Goal: Task Accomplishment & Management: Use online tool/utility

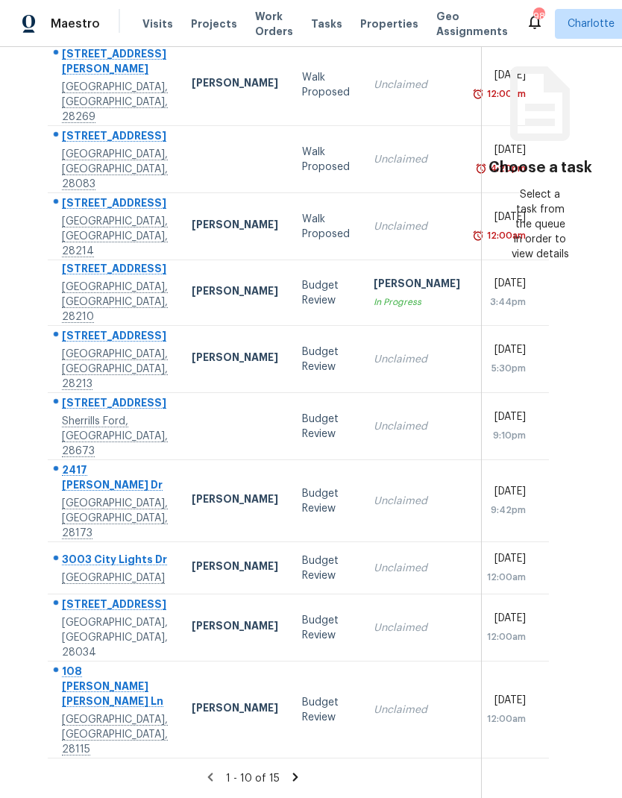
scroll to position [60, 0]
click at [289, 771] on icon at bounding box center [295, 776] width 13 height 13
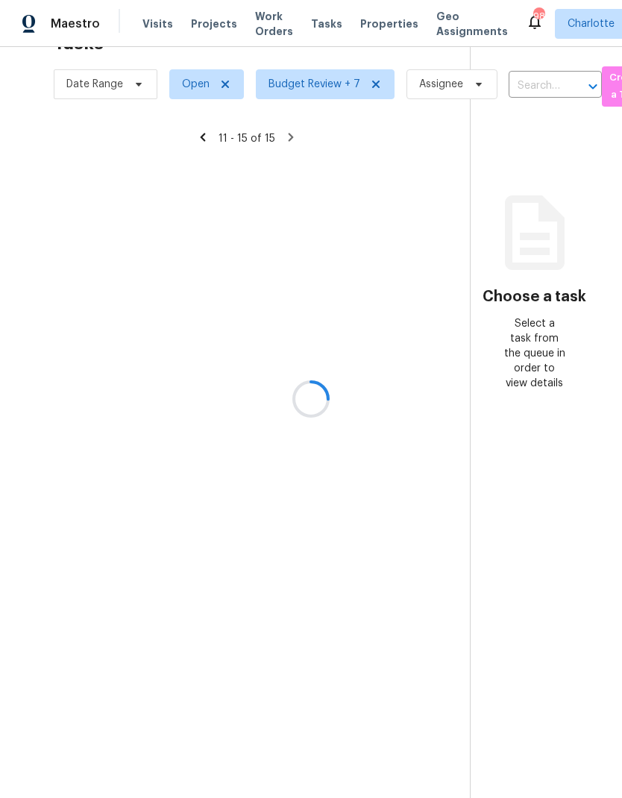
scroll to position [47, 0]
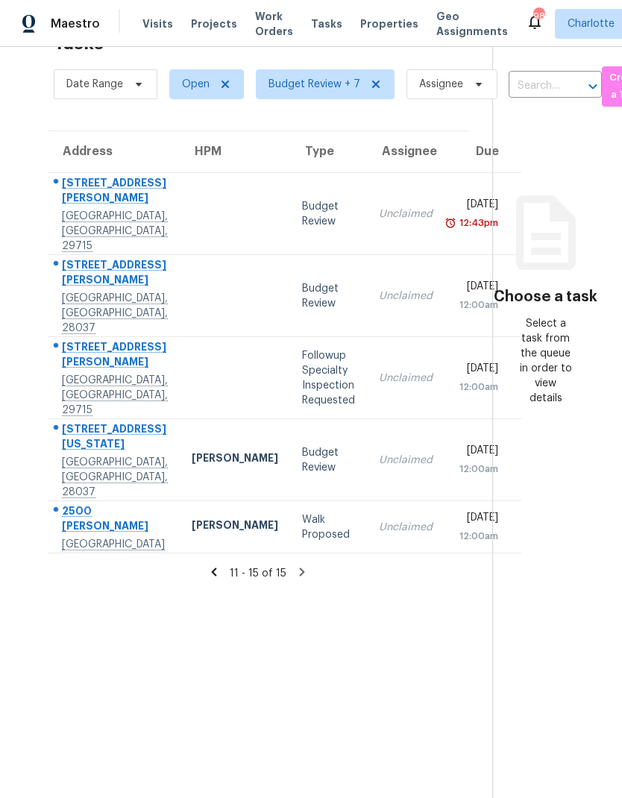
click at [207, 565] on icon at bounding box center [213, 571] width 13 height 13
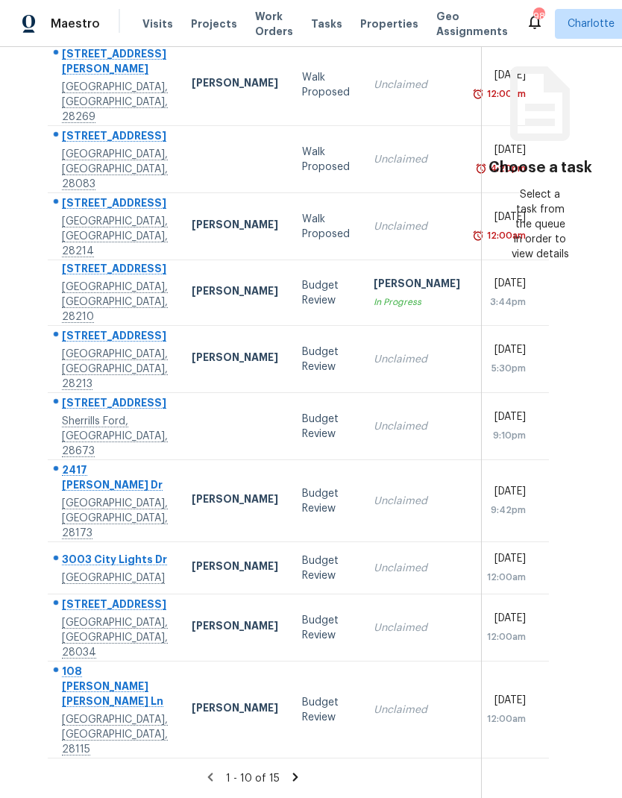
scroll to position [182, 0]
click at [535, 421] on section "Choose a task Select a task from the queue in order to view details" at bounding box center [539, 334] width 117 height 927
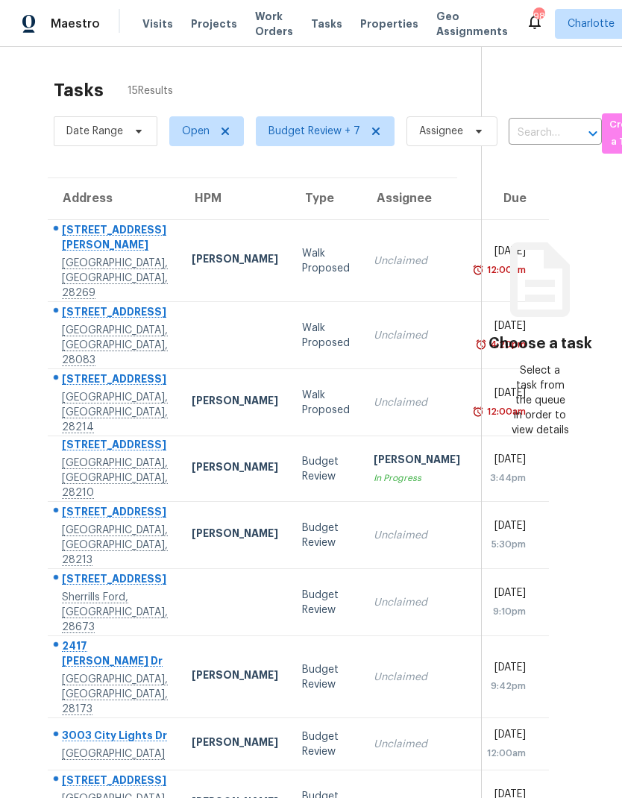
scroll to position [0, 0]
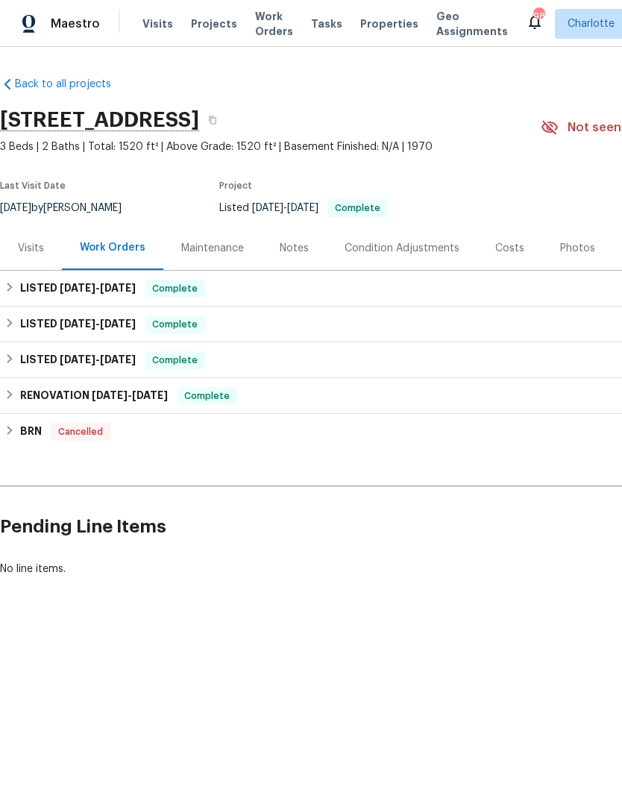
click at [84, 14] on div "Maestro" at bounding box center [50, 24] width 100 height 30
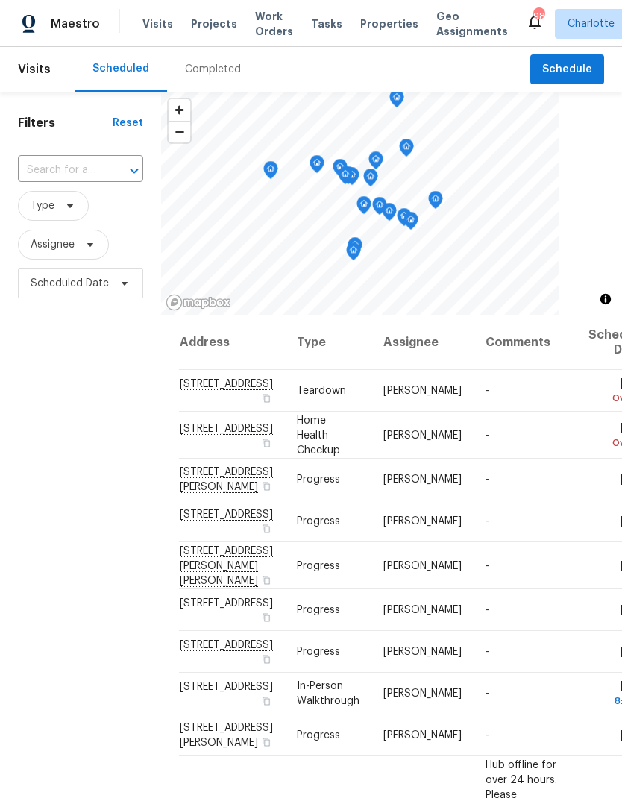
click at [267, 26] on span "Work Orders" at bounding box center [274, 24] width 38 height 30
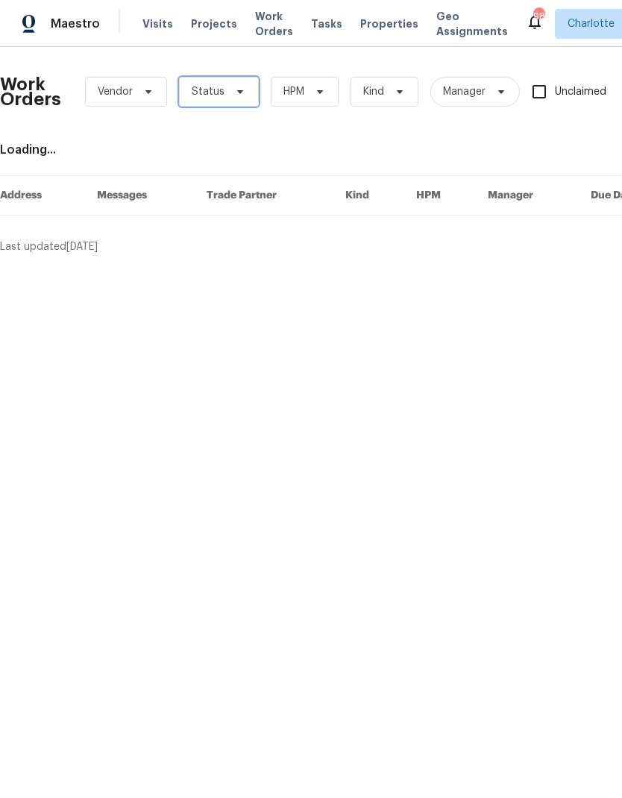
click at [225, 100] on span "Status" at bounding box center [219, 92] width 80 height 30
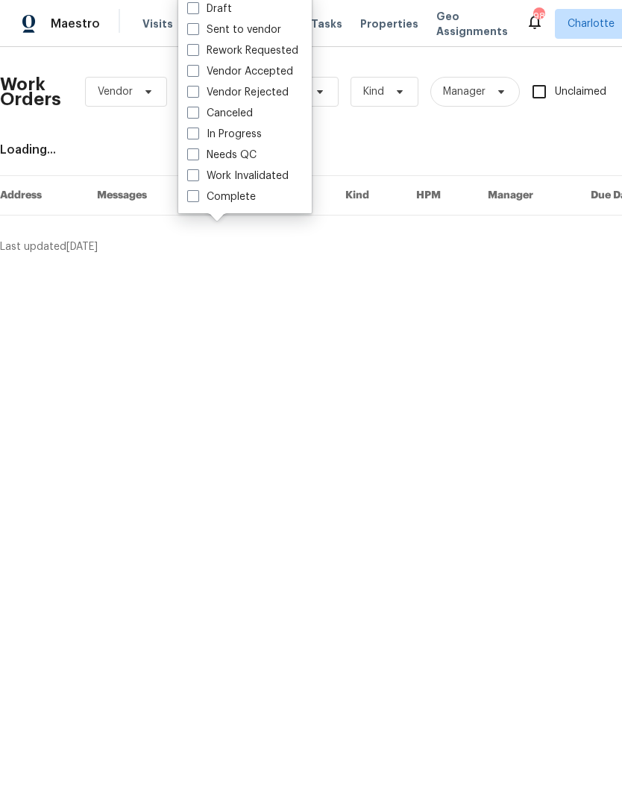
click at [240, 160] on label "Needs QC" at bounding box center [221, 155] width 69 height 15
click at [197, 157] on input "Needs QC" at bounding box center [192, 153] width 10 height 10
checkbox input "true"
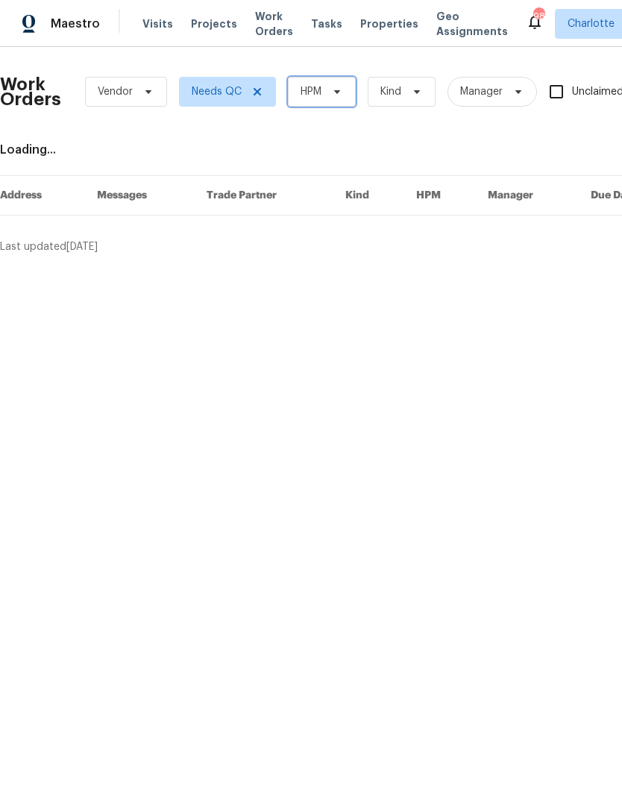
click at [332, 99] on span "HPM" at bounding box center [322, 92] width 68 height 30
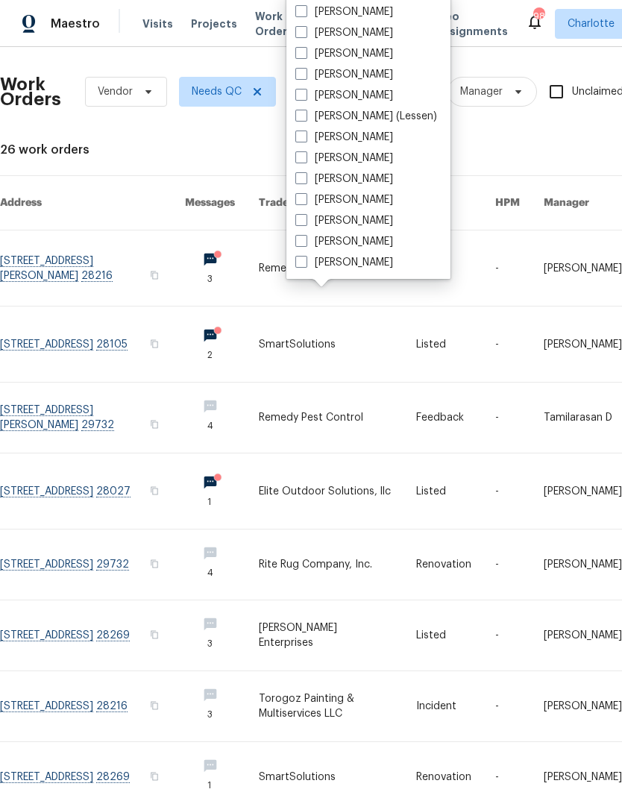
scroll to position [185, 0]
click at [361, 262] on label "[PERSON_NAME]" at bounding box center [344, 262] width 98 height 15
click at [305, 262] on input "[PERSON_NAME]" at bounding box center [300, 260] width 10 height 10
checkbox input "true"
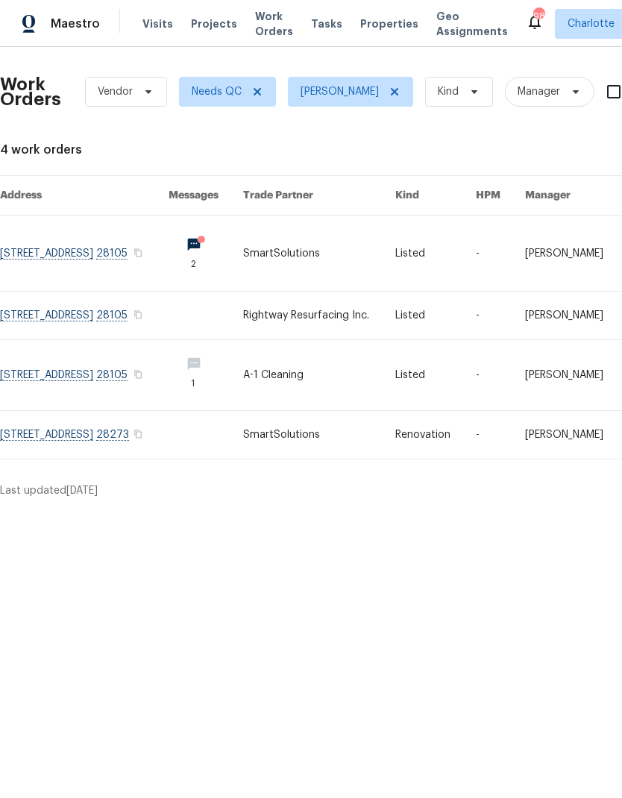
click at [48, 322] on link at bounding box center [84, 316] width 169 height 48
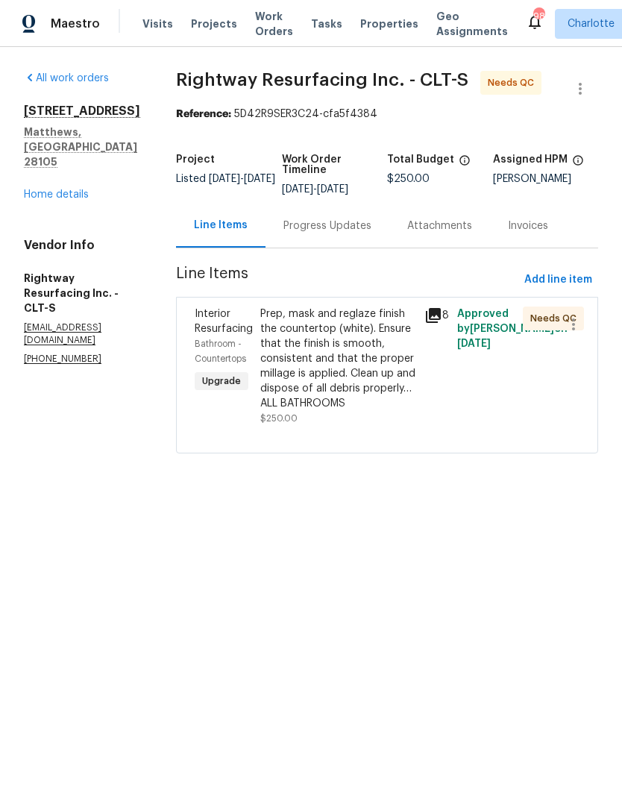
click at [402, 324] on div "Prep, mask and reglaze finish the countertop (white). Ensure that the finish is…" at bounding box center [337, 358] width 155 height 104
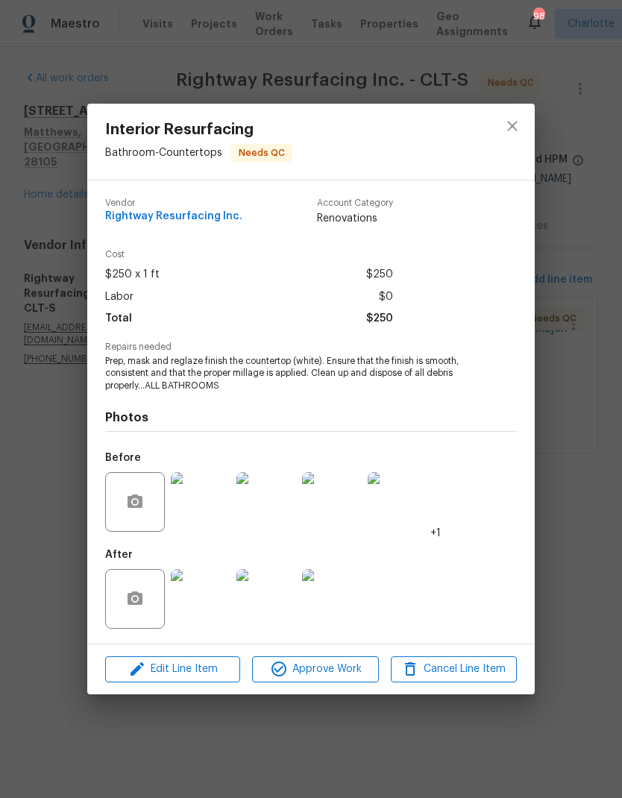
click at [228, 585] on img at bounding box center [201, 599] width 60 height 60
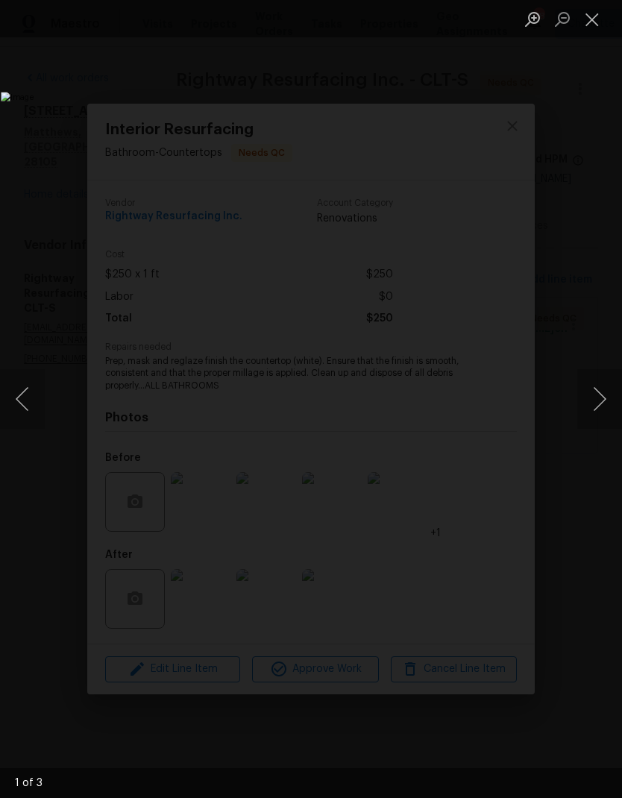
click at [602, 406] on button "Next image" at bounding box center [599, 399] width 45 height 60
click at [597, 406] on button "Next image" at bounding box center [599, 399] width 45 height 60
click at [600, 406] on button "Next image" at bounding box center [599, 399] width 45 height 60
click at [597, 401] on button "Next image" at bounding box center [599, 399] width 45 height 60
click at [598, 402] on button "Next image" at bounding box center [599, 399] width 45 height 60
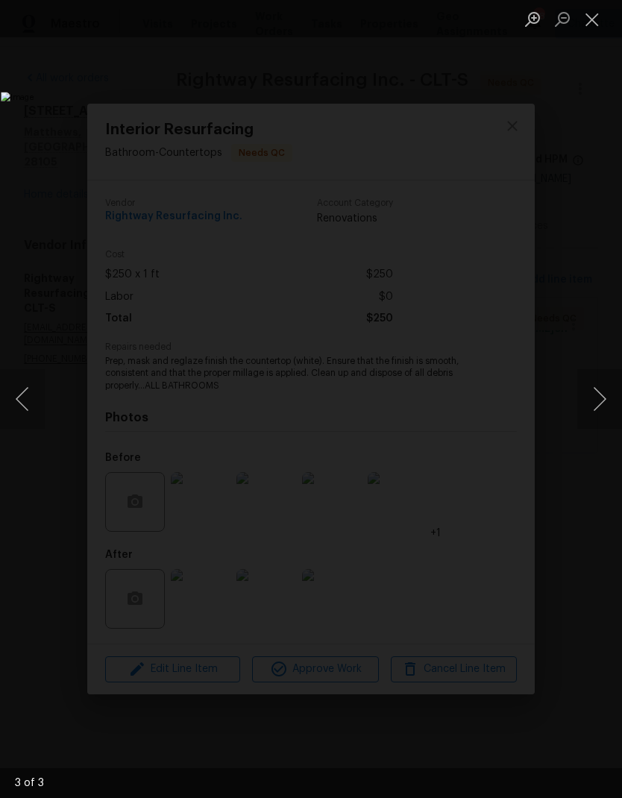
click at [596, 400] on button "Next image" at bounding box center [599, 399] width 45 height 60
click at [591, 32] on button "Close lightbox" at bounding box center [592, 19] width 30 height 26
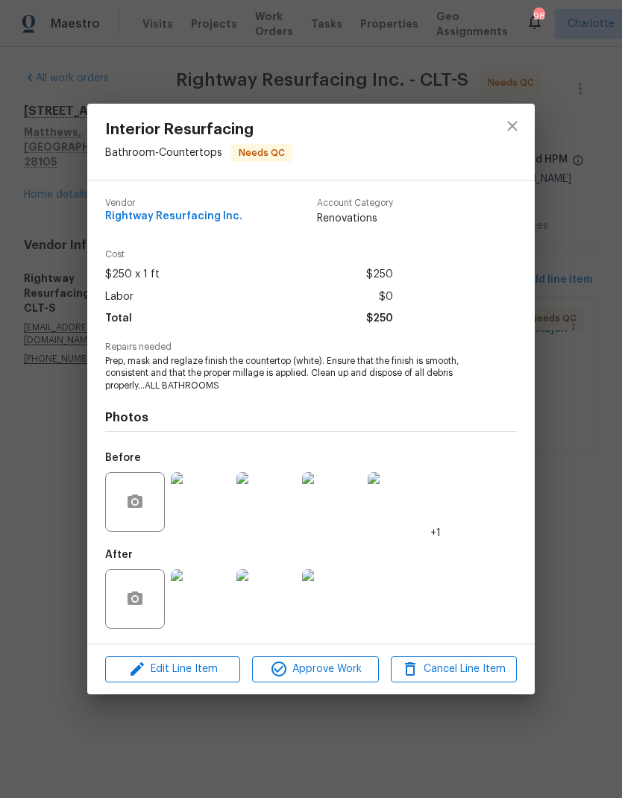
click at [535, 119] on div "Interior Resurfacing Bathroom - Countertops Needs QC Vendor Rightway Resurfacin…" at bounding box center [311, 399] width 622 height 798
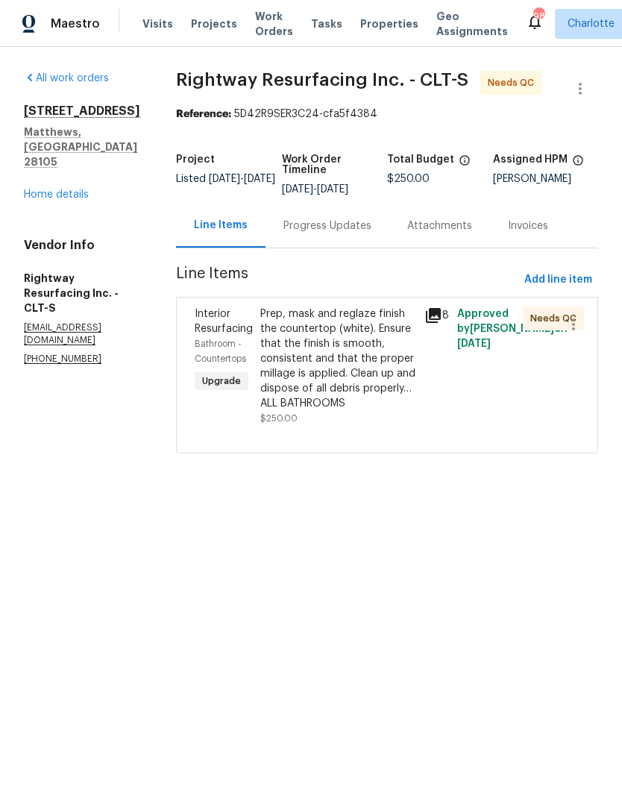
click at [394, 333] on div "Prep, mask and reglaze finish the countertop (white). Ensure that the finish is…" at bounding box center [337, 358] width 155 height 104
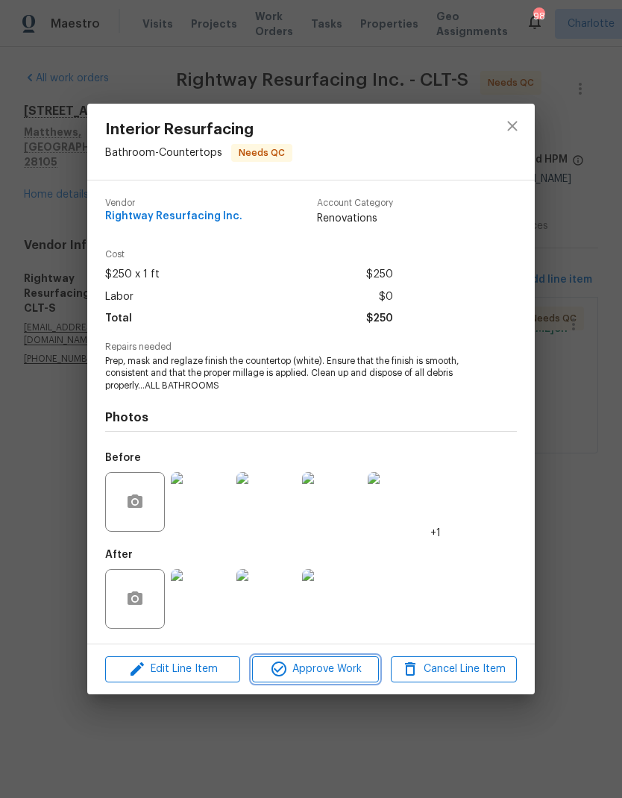
click at [353, 672] on span "Approve Work" at bounding box center [315, 669] width 117 height 19
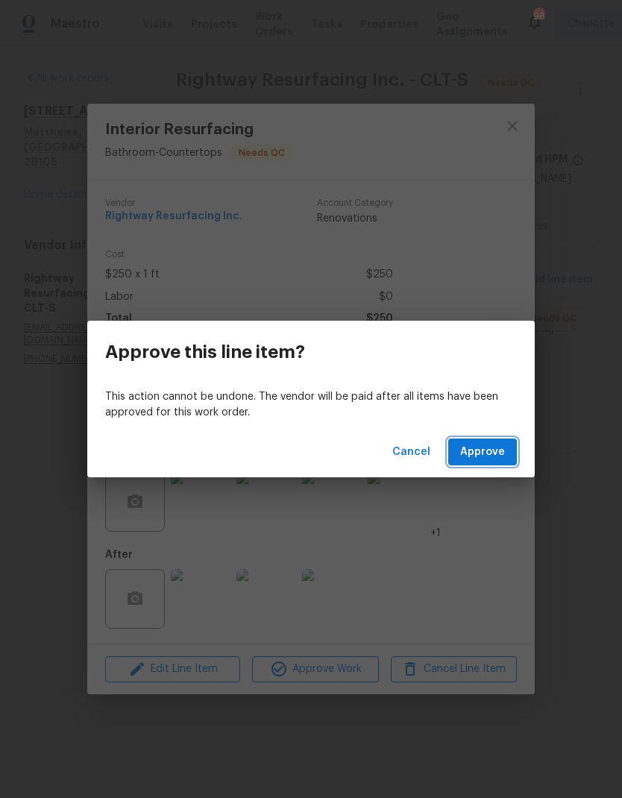
click at [496, 450] on span "Approve" at bounding box center [482, 452] width 45 height 19
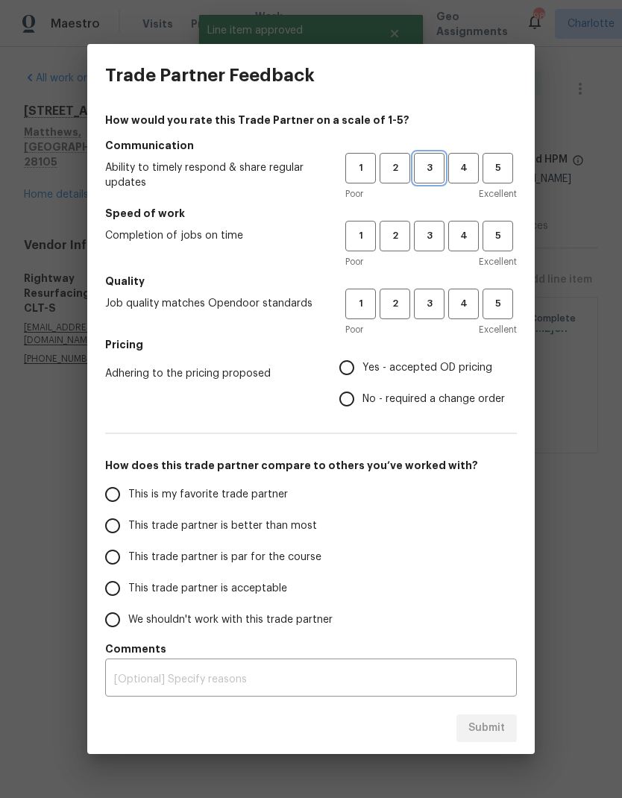
click at [428, 169] on span "3" at bounding box center [429, 168] width 28 height 17
click at [435, 233] on span "3" at bounding box center [429, 235] width 28 height 17
click at [434, 310] on span "3" at bounding box center [429, 303] width 28 height 17
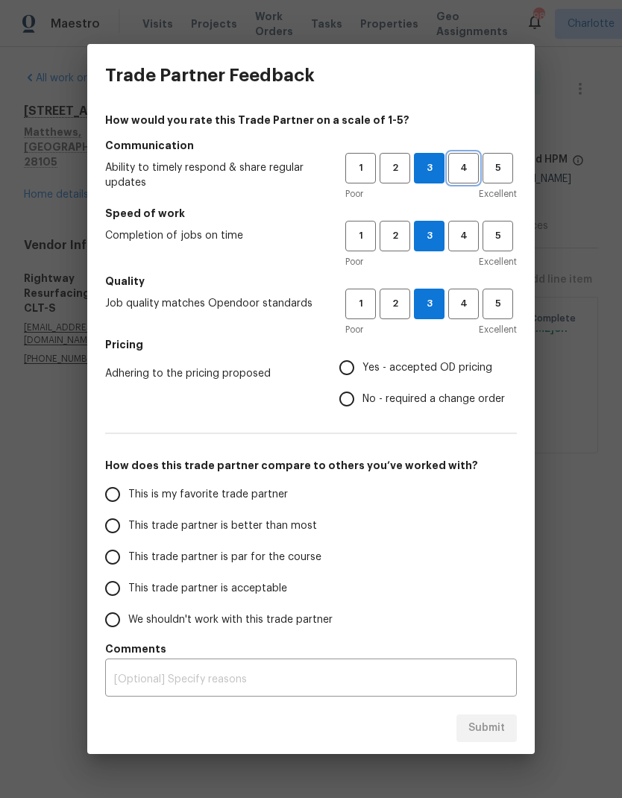
click at [471, 169] on span "4" at bounding box center [464, 168] width 28 height 17
click at [466, 243] on span "4" at bounding box center [464, 235] width 28 height 17
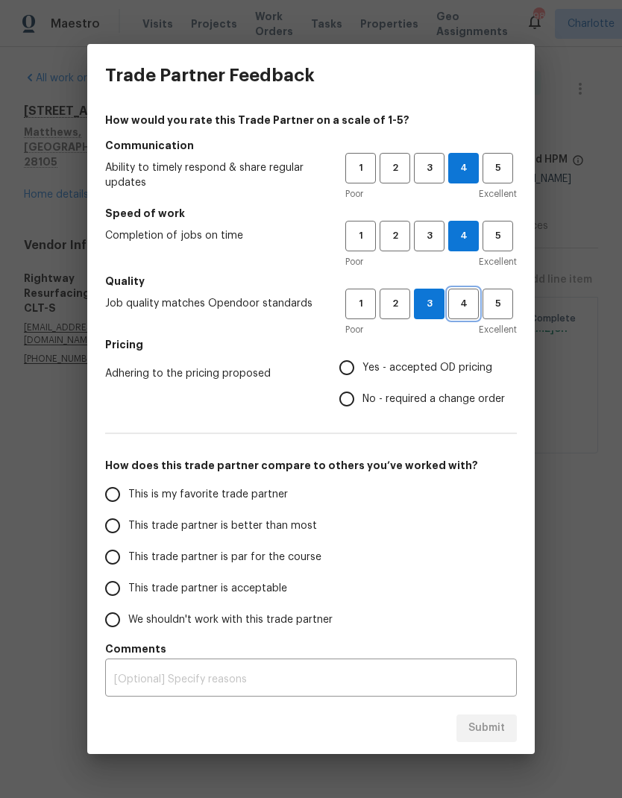
click at [461, 303] on span "4" at bounding box center [464, 303] width 28 height 17
click at [355, 366] on input "Yes - accepted OD pricing" at bounding box center [346, 367] width 31 height 31
radio input "true"
click at [108, 498] on input "This is my favorite trade partner" at bounding box center [112, 494] width 31 height 31
radio input "false"
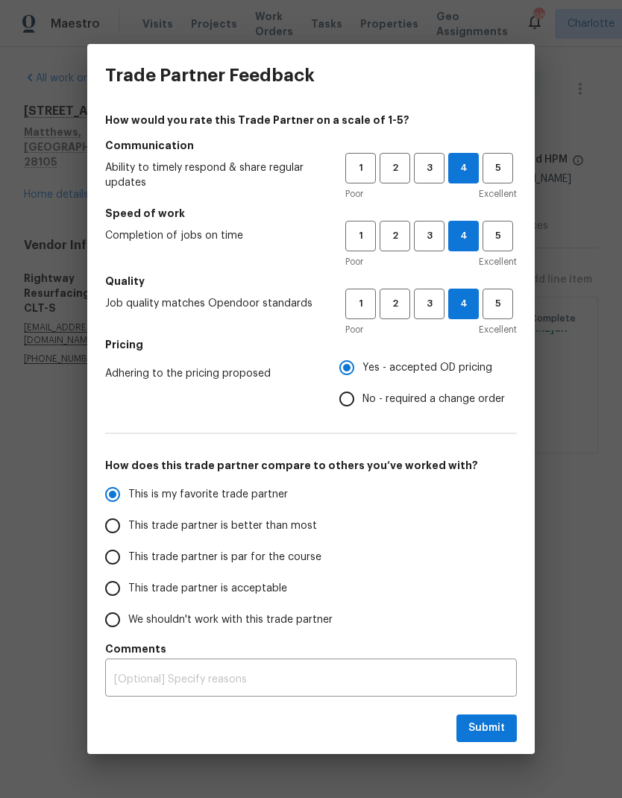
click at [118, 529] on input "This trade partner is better than most" at bounding box center [112, 525] width 31 height 31
click at [494, 729] on span "Submit" at bounding box center [486, 728] width 37 height 19
radio input "true"
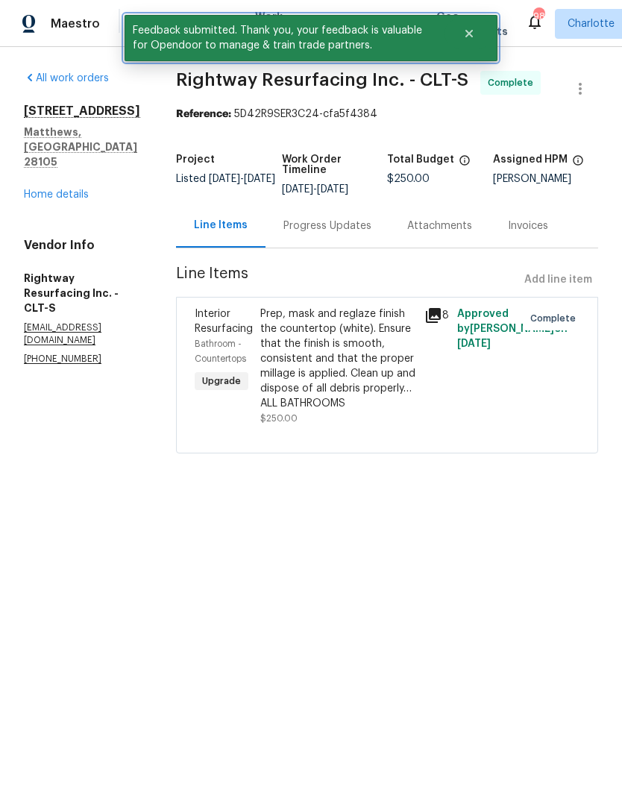
click at [465, 39] on icon "Close" at bounding box center [469, 34] width 12 height 12
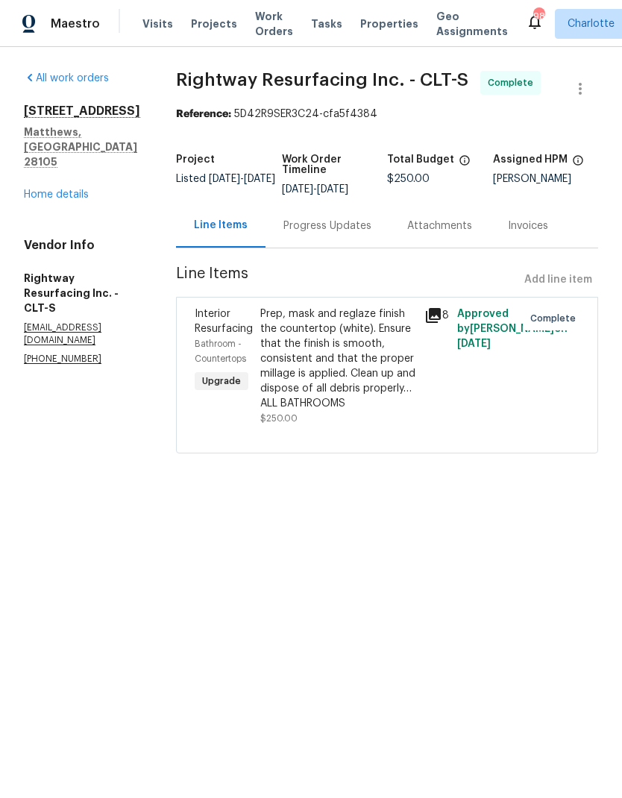
click at [259, 24] on span "Work Orders" at bounding box center [274, 24] width 38 height 30
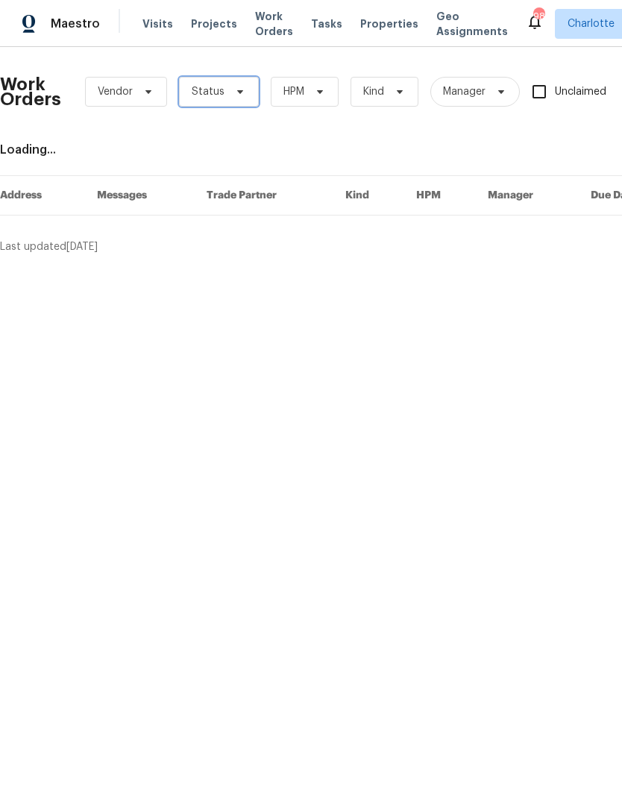
click at [242, 89] on icon at bounding box center [240, 92] width 12 height 12
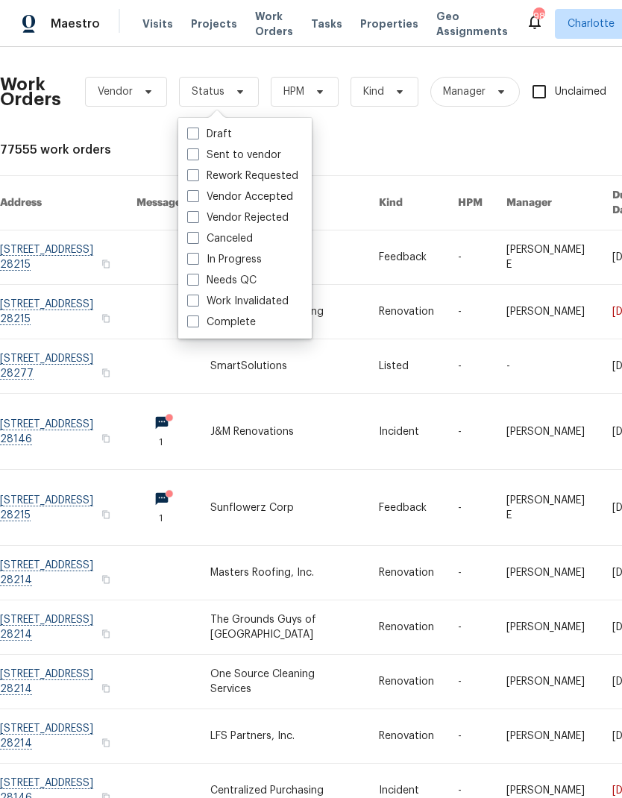
click at [255, 281] on label "Needs QC" at bounding box center [221, 280] width 69 height 15
click at [197, 281] on input "Needs QC" at bounding box center [192, 278] width 10 height 10
checkbox input "true"
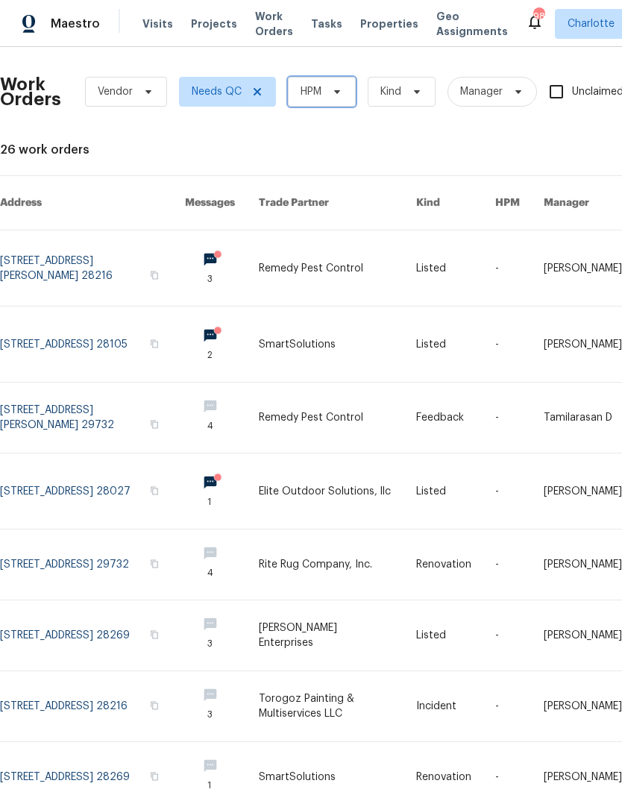
click at [336, 92] on icon at bounding box center [337, 92] width 6 height 4
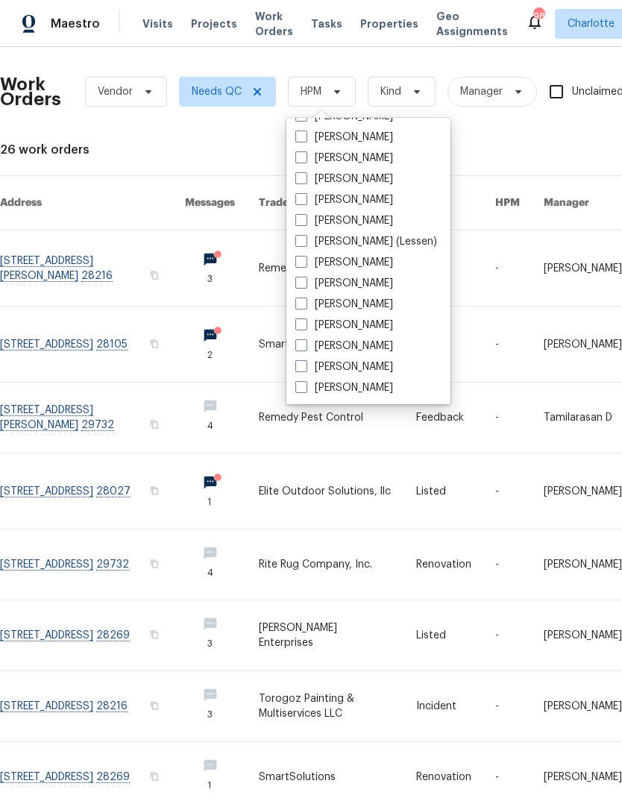
scroll to position [185, 0]
click at [362, 391] on label "[PERSON_NAME]" at bounding box center [344, 387] width 98 height 15
click at [305, 390] on input "[PERSON_NAME]" at bounding box center [300, 385] width 10 height 10
checkbox input "true"
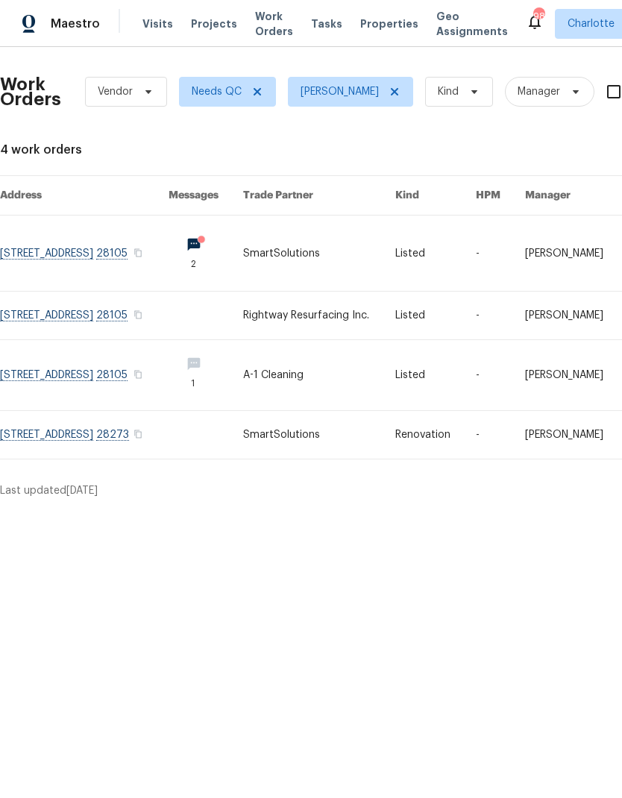
click at [151, 237] on link at bounding box center [84, 253] width 169 height 75
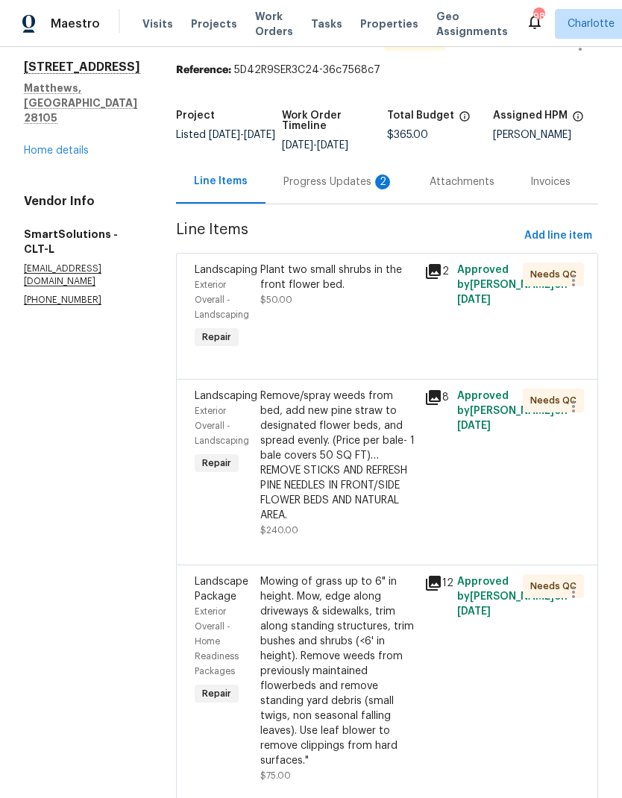
scroll to position [43, 0]
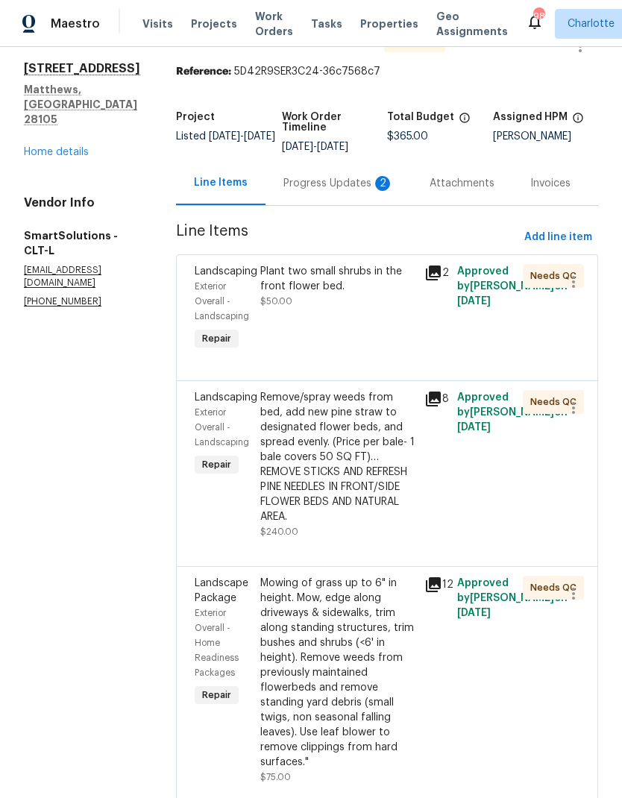
click at [364, 183] on div "Progress Updates 2" at bounding box center [338, 183] width 110 height 15
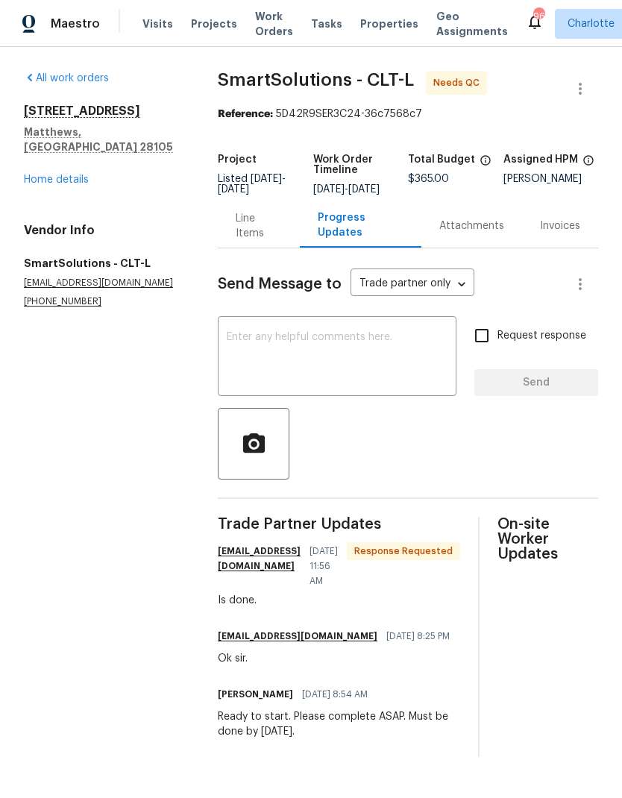
click at [359, 346] on textarea at bounding box center [337, 358] width 221 height 52
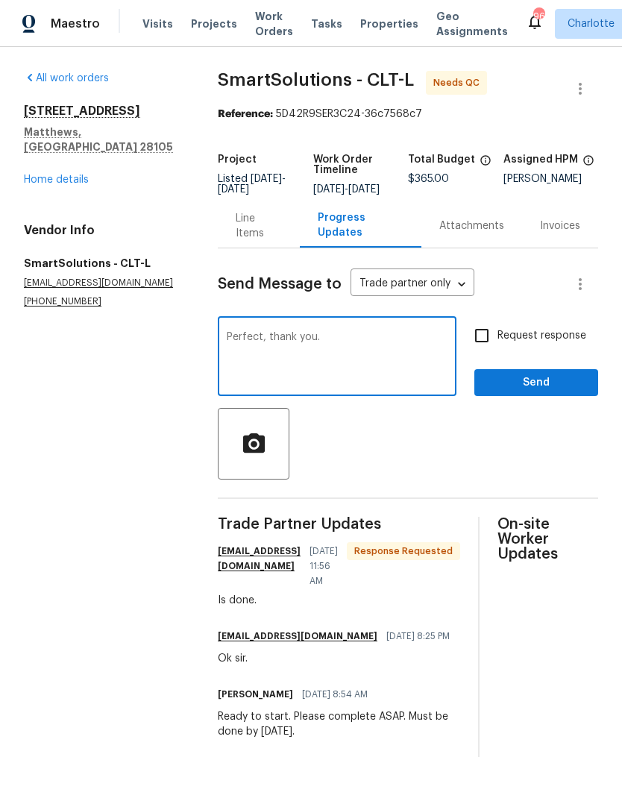
type textarea "Perfect, thank you."
click at [249, 339] on div "Perfect, thank you. x ​" at bounding box center [337, 358] width 239 height 76
click at [247, 343] on textarea "Perfect, thank you." at bounding box center [337, 358] width 221 height 52
click at [244, 341] on div "Perfect, thank you. x ​" at bounding box center [337, 358] width 239 height 76
type textarea "Thanks! I’ll QC today."
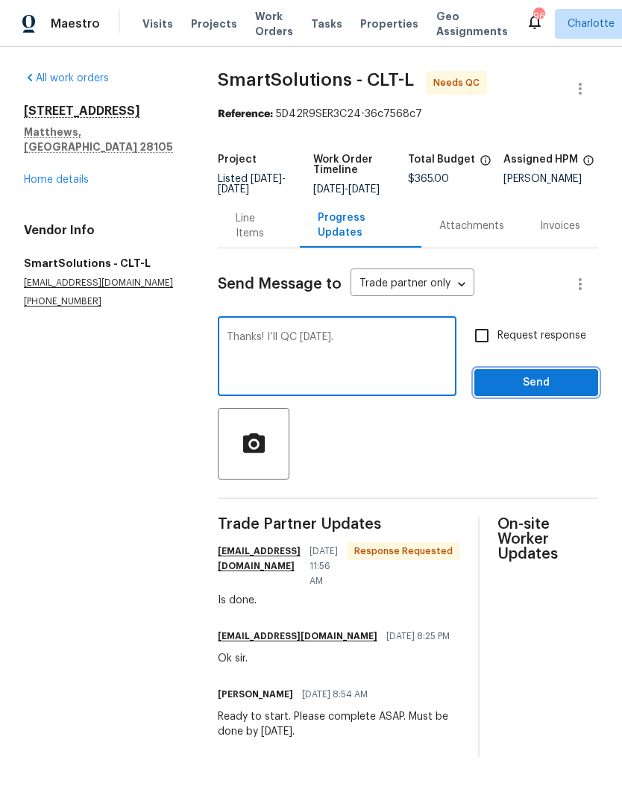
click at [519, 391] on span "Send" at bounding box center [536, 383] width 100 height 19
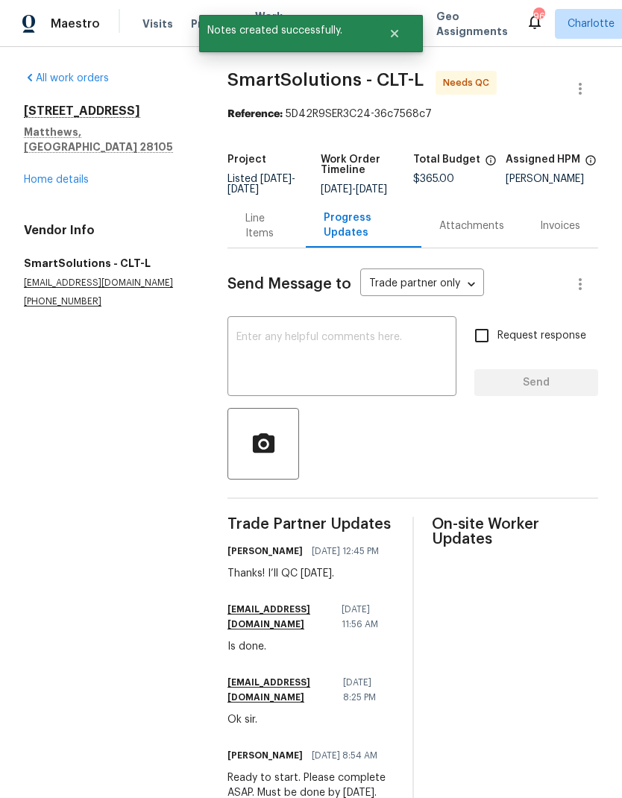
click at [269, 237] on div "Line Items" at bounding box center [266, 226] width 43 height 30
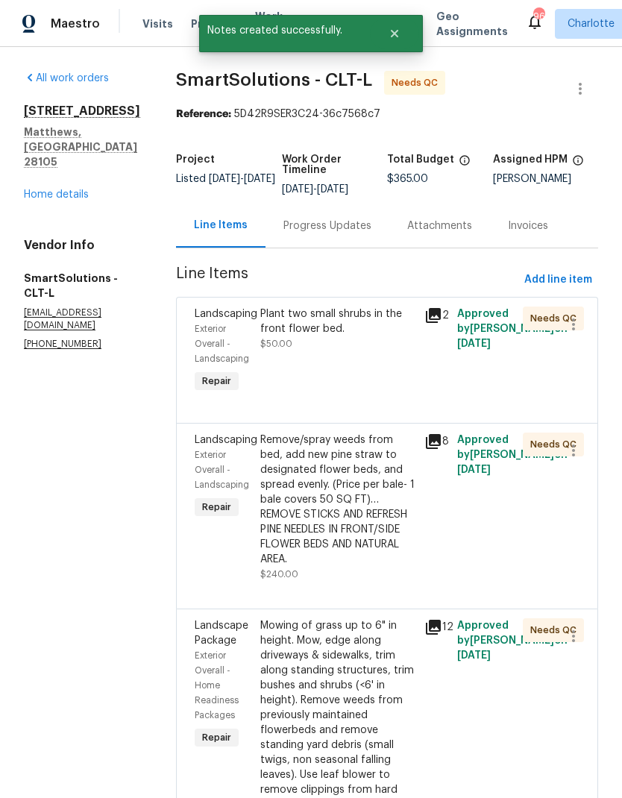
click at [392, 306] on div "Plant two small shrubs in the front flower bed. $50.00" at bounding box center [338, 351] width 164 height 98
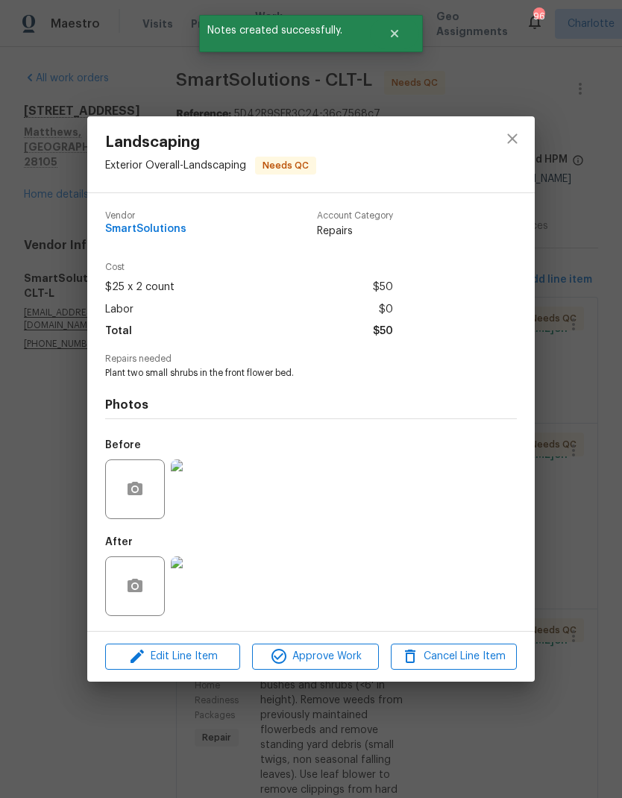
click at [223, 577] on img at bounding box center [201, 586] width 60 height 60
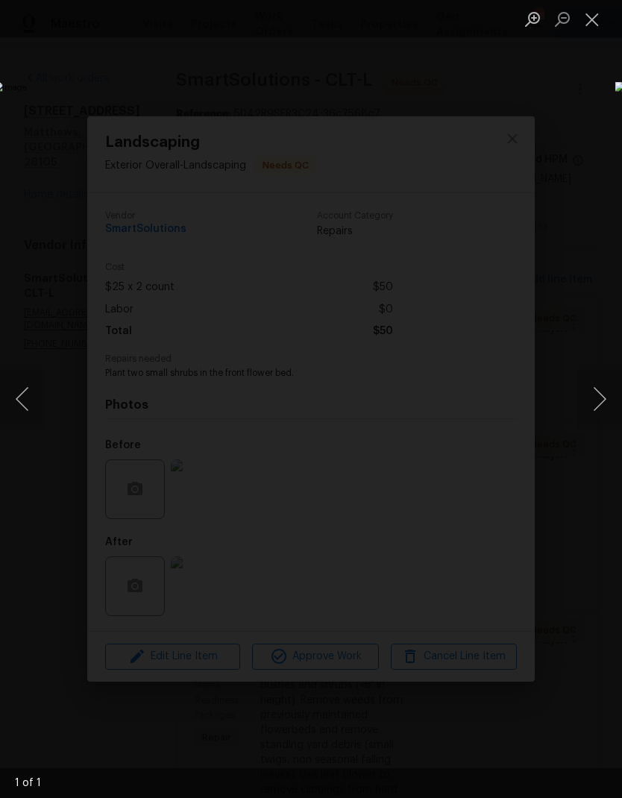
click at [582, 29] on button "Close lightbox" at bounding box center [592, 19] width 30 height 26
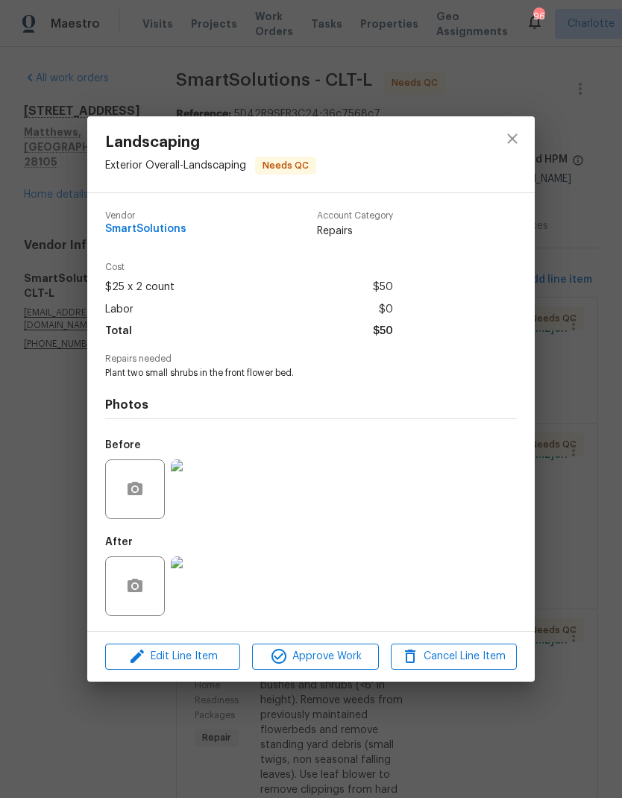
click at [219, 563] on img at bounding box center [201, 586] width 60 height 60
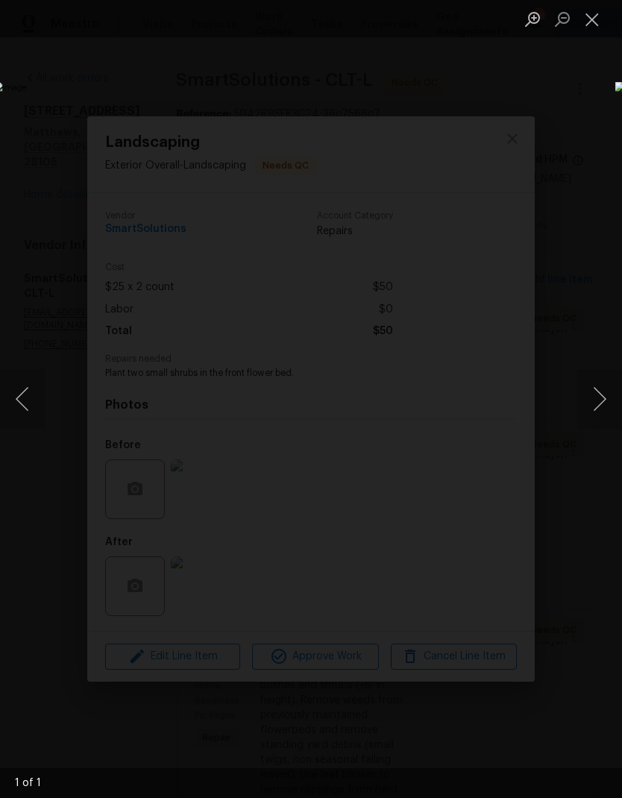
click at [595, 43] on div "Lightbox" at bounding box center [311, 399] width 622 height 798
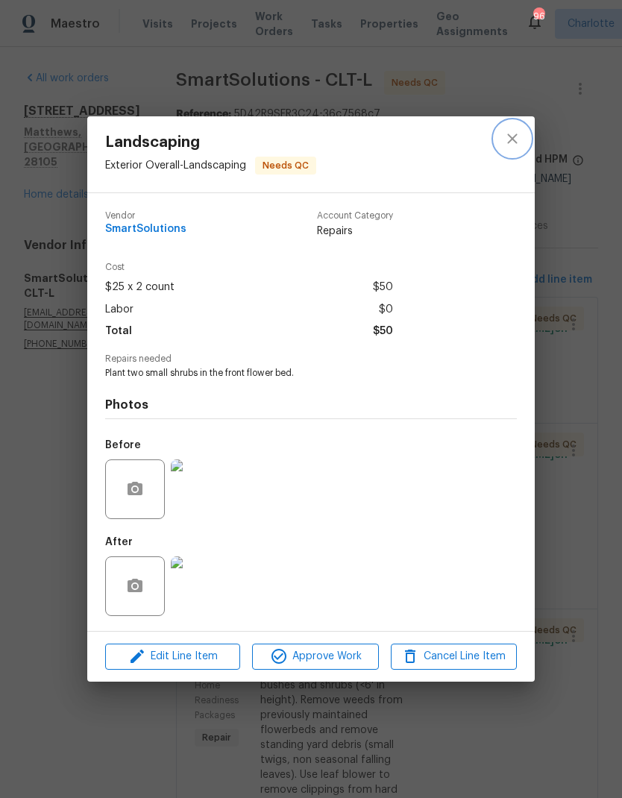
click at [526, 142] on button "close" at bounding box center [512, 139] width 36 height 36
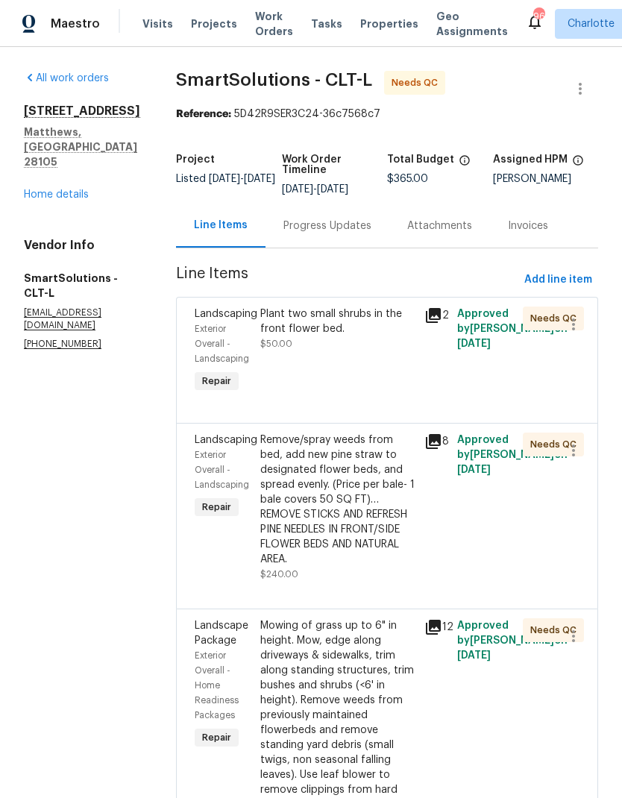
click at [391, 447] on div "Remove/spray weeds from bed, add new pine straw to designated flower beds, and …" at bounding box center [337, 499] width 155 height 134
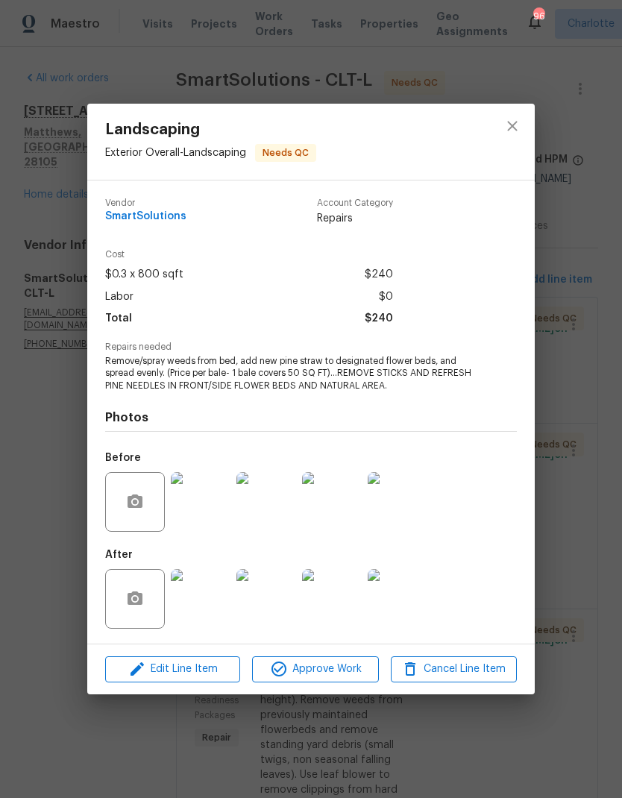
click at [213, 605] on img at bounding box center [201, 599] width 60 height 60
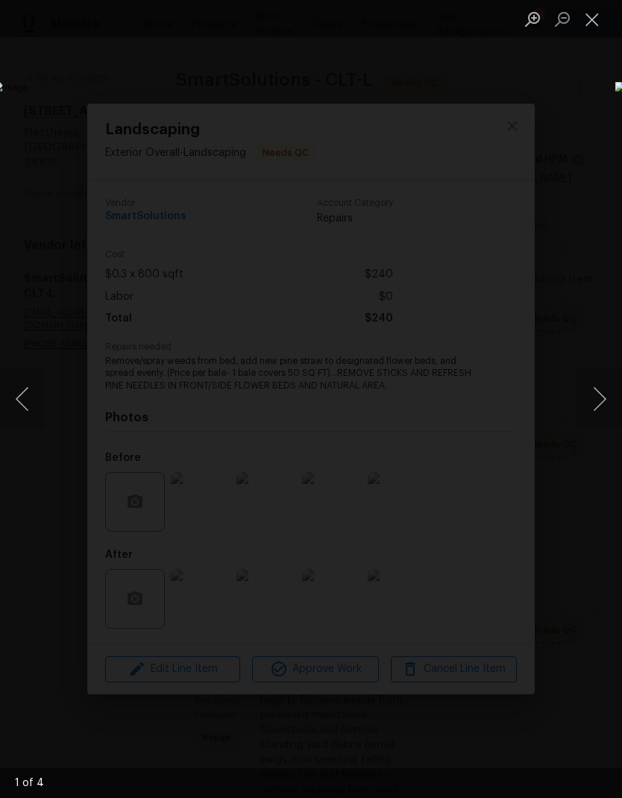
click at [600, 401] on button "Next image" at bounding box center [599, 399] width 45 height 60
click at [597, 396] on button "Next image" at bounding box center [599, 399] width 45 height 60
click at [600, 389] on button "Next image" at bounding box center [599, 399] width 45 height 60
click at [596, 390] on button "Next image" at bounding box center [599, 399] width 45 height 60
click at [599, 389] on button "Next image" at bounding box center [599, 399] width 45 height 60
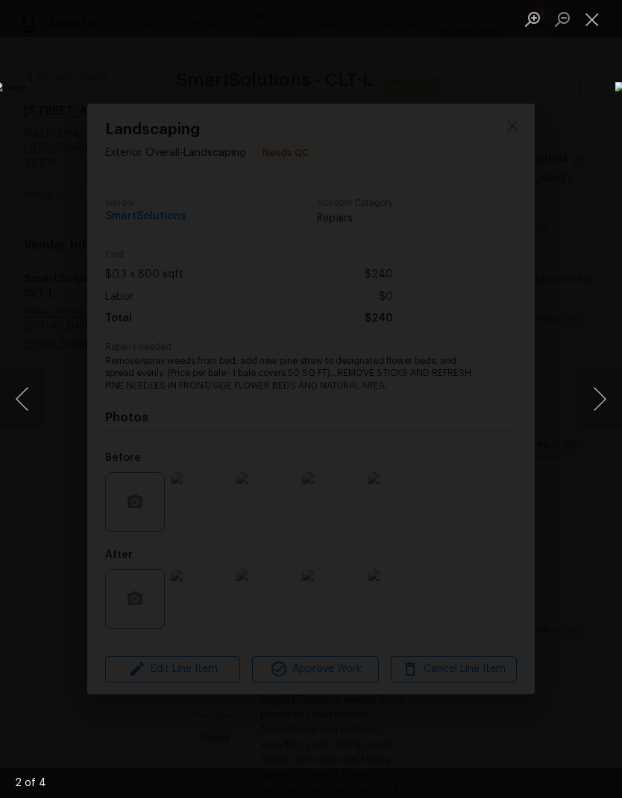
click at [600, 387] on button "Next image" at bounding box center [599, 399] width 45 height 60
click at [597, 384] on button "Next image" at bounding box center [599, 399] width 45 height 60
click at [598, 383] on button "Next image" at bounding box center [599, 399] width 45 height 60
click at [597, 380] on button "Next image" at bounding box center [599, 399] width 45 height 60
click at [598, 377] on button "Next image" at bounding box center [599, 399] width 45 height 60
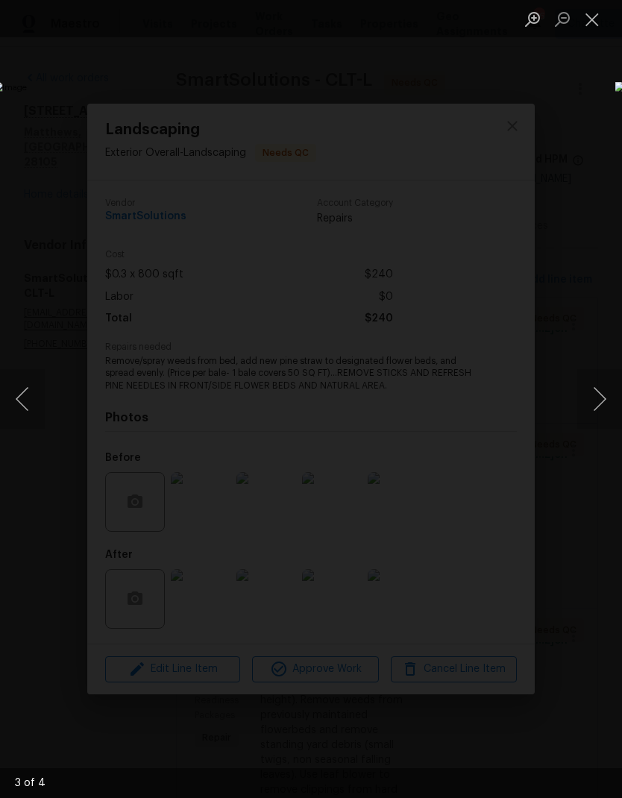
click at [597, 373] on button "Next image" at bounding box center [599, 399] width 45 height 60
click at [603, 374] on button "Next image" at bounding box center [599, 399] width 45 height 60
click at [588, 29] on button "Close lightbox" at bounding box center [592, 19] width 30 height 26
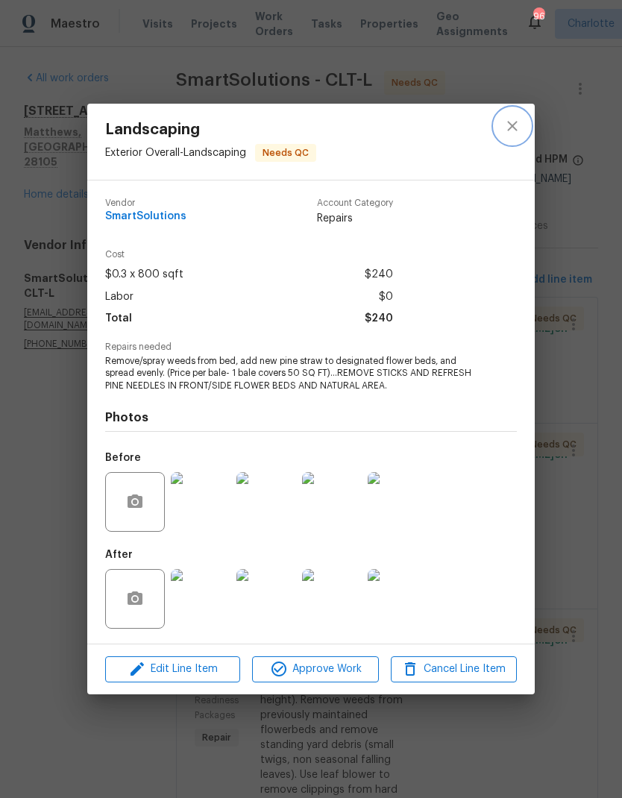
click at [521, 113] on button "close" at bounding box center [512, 126] width 36 height 36
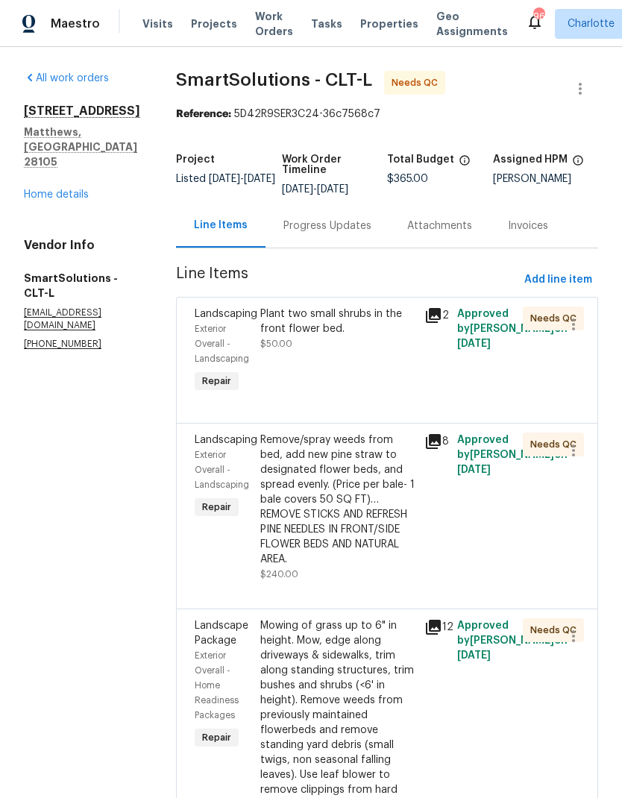
click at [389, 676] on div "Mowing of grass up to 6" in height. Mow, edge along driveways & sidewalks, trim…" at bounding box center [337, 715] width 155 height 194
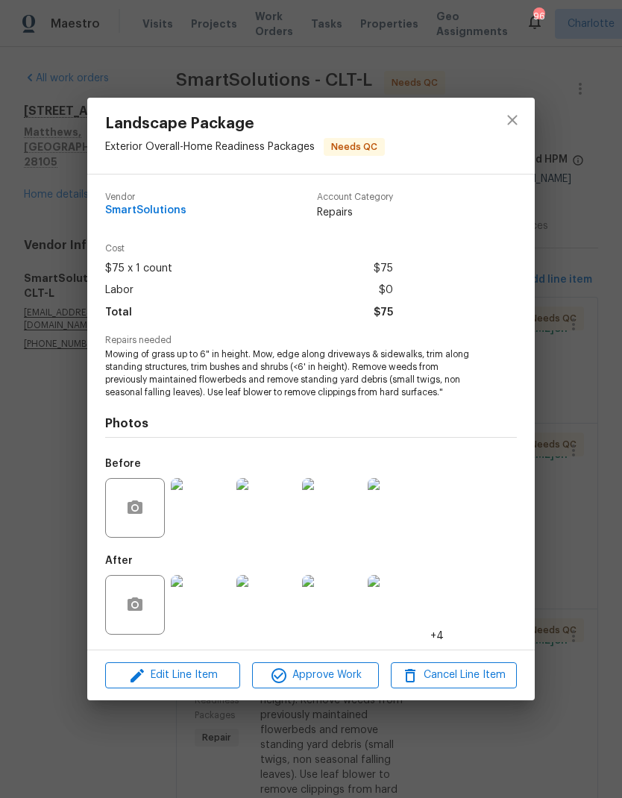
click at [273, 598] on img at bounding box center [266, 605] width 60 height 60
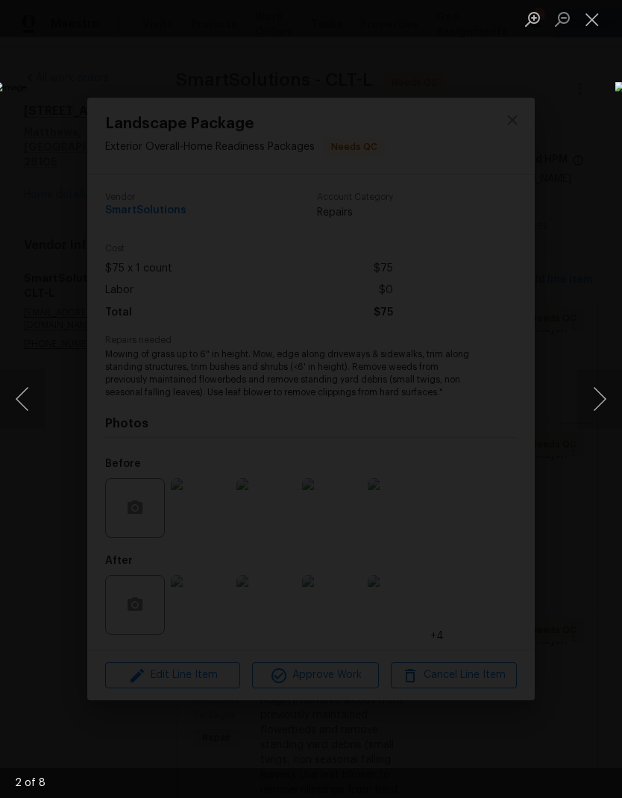
click at [602, 411] on button "Next image" at bounding box center [599, 399] width 45 height 60
click at [488, 434] on img "Lightbox" at bounding box center [240, 399] width 494 height 635
click at [598, 397] on button "Next image" at bounding box center [599, 399] width 45 height 60
click at [609, 414] on button "Next image" at bounding box center [599, 399] width 45 height 60
click at [600, 424] on button "Next image" at bounding box center [599, 399] width 45 height 60
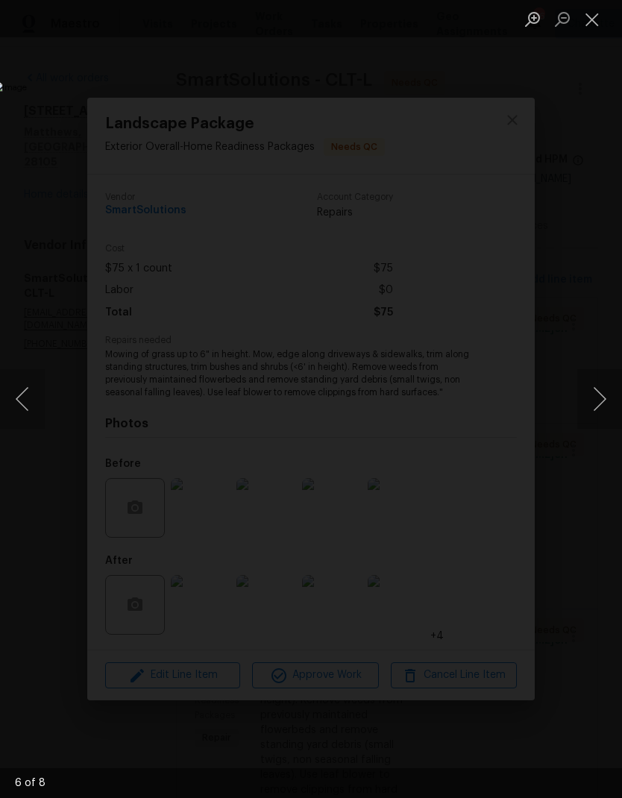
click at [488, 430] on img "Lightbox" at bounding box center [240, 399] width 494 height 635
click at [602, 420] on button "Next image" at bounding box center [599, 399] width 45 height 60
click at [488, 431] on img "Lightbox" at bounding box center [240, 399] width 494 height 635
click at [591, 389] on button "Next image" at bounding box center [599, 399] width 45 height 60
click at [596, 413] on button "Next image" at bounding box center [599, 399] width 45 height 60
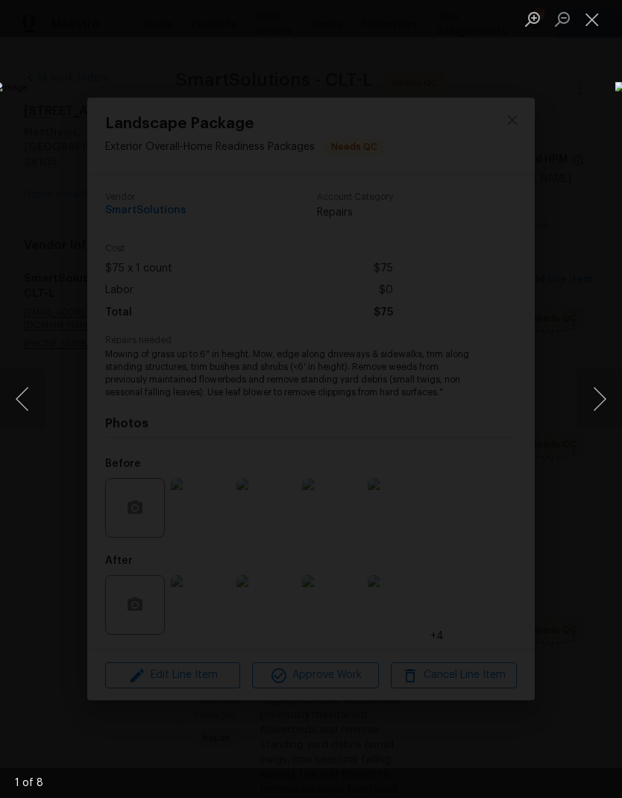
click at [593, 406] on button "Next image" at bounding box center [599, 399] width 45 height 60
click at [597, 413] on button "Next image" at bounding box center [599, 399] width 45 height 60
click at [583, 19] on button "Close lightbox" at bounding box center [592, 19] width 30 height 26
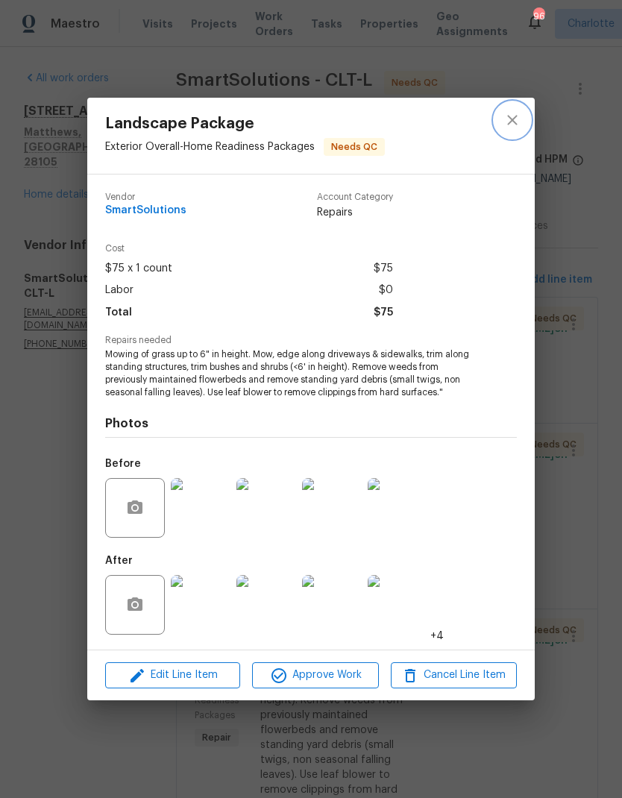
click at [513, 119] on icon "close" at bounding box center [512, 120] width 10 height 10
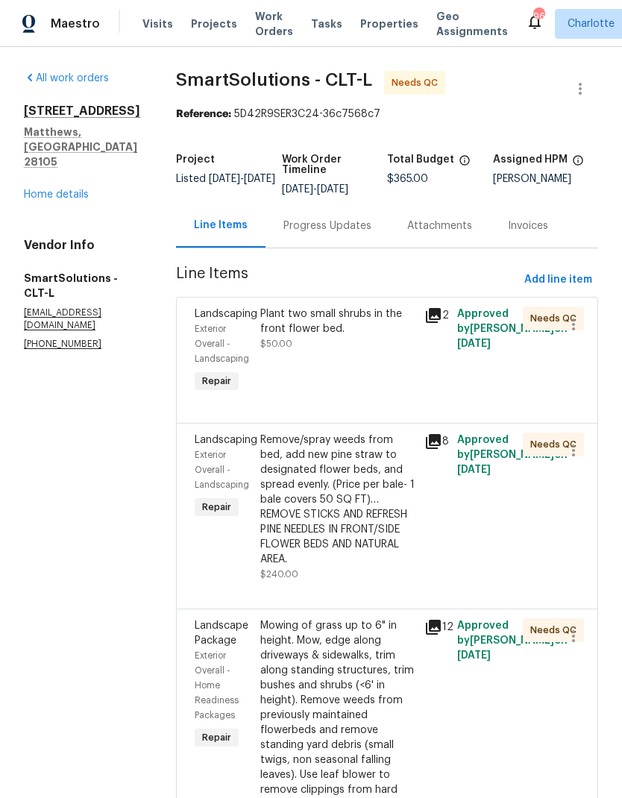
click at [258, 22] on span "Work Orders" at bounding box center [274, 24] width 38 height 30
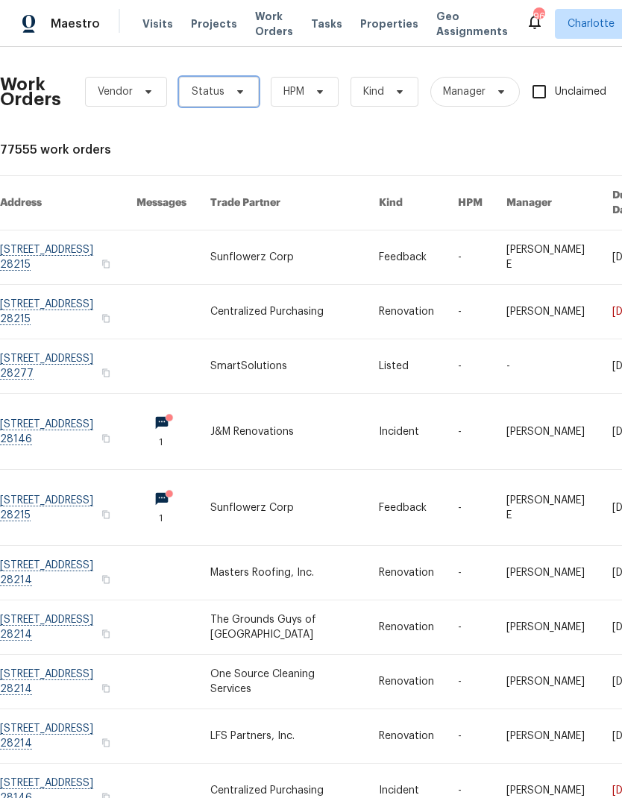
click at [232, 102] on span "Status" at bounding box center [219, 92] width 80 height 30
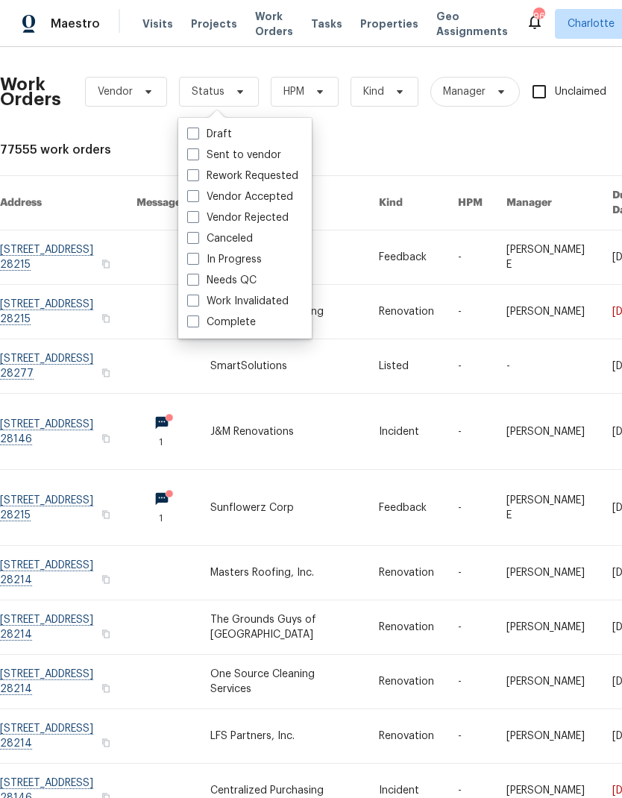
click at [255, 274] on label "Needs QC" at bounding box center [221, 280] width 69 height 15
click at [197, 274] on input "Needs QC" at bounding box center [192, 278] width 10 height 10
checkbox input "true"
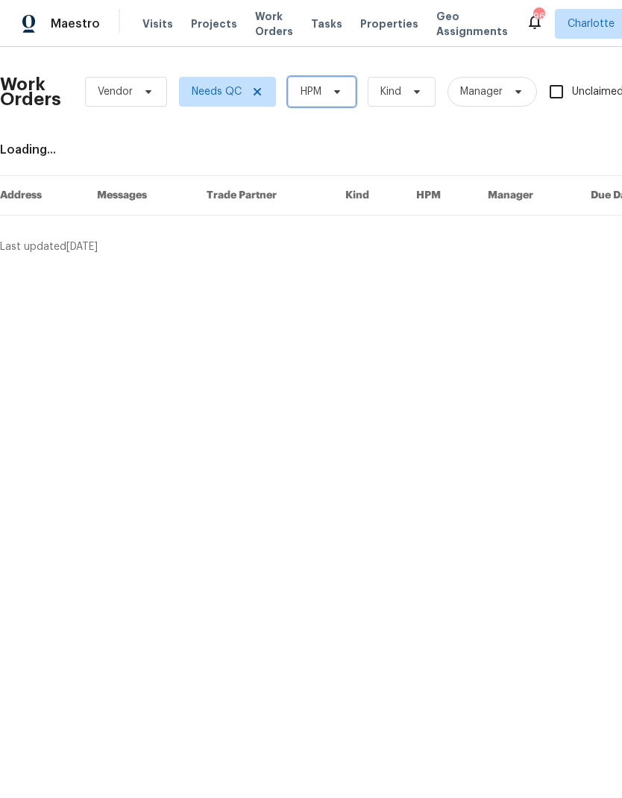
click at [331, 94] on icon at bounding box center [337, 92] width 12 height 12
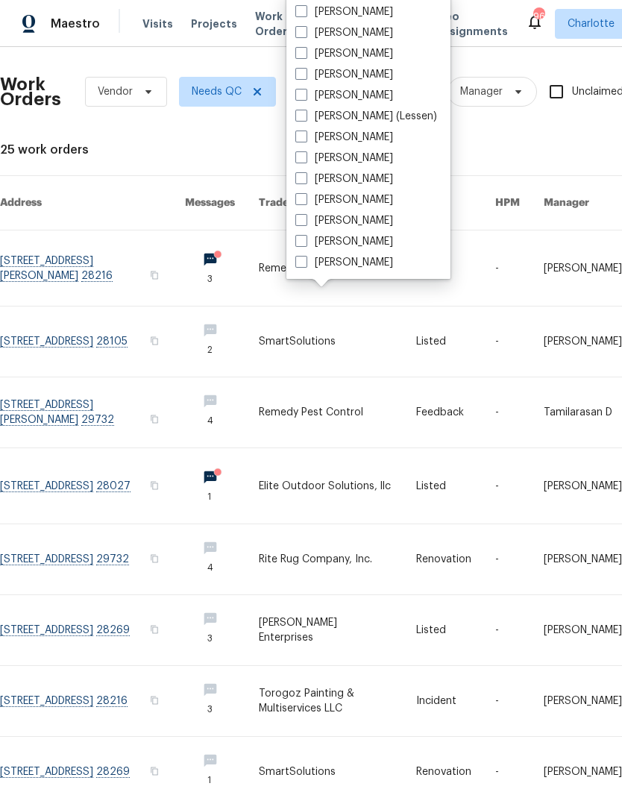
scroll to position [185, 0]
click at [359, 265] on label "[PERSON_NAME]" at bounding box center [344, 262] width 98 height 15
click at [305, 265] on input "[PERSON_NAME]" at bounding box center [300, 260] width 10 height 10
checkbox input "true"
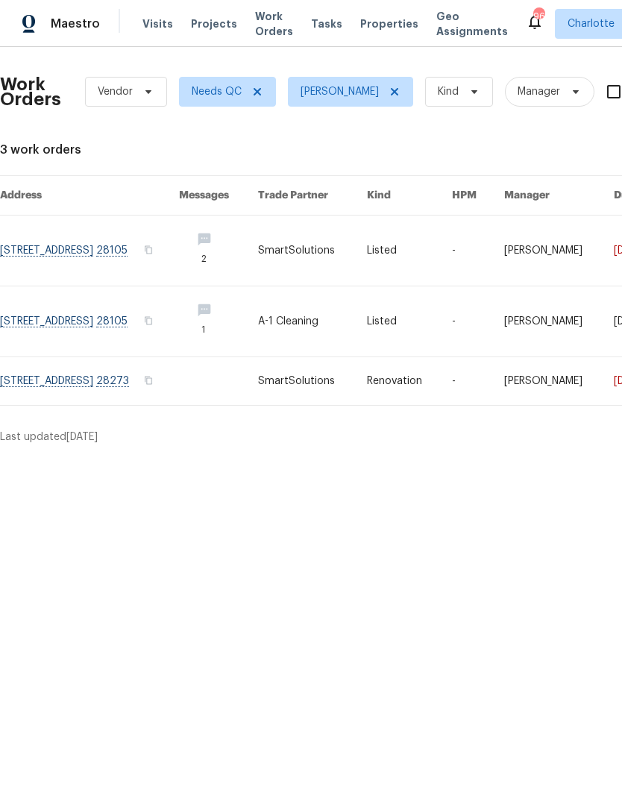
click at [85, 29] on span "Maestro" at bounding box center [75, 23] width 49 height 15
